Goal: Information Seeking & Learning: Understand process/instructions

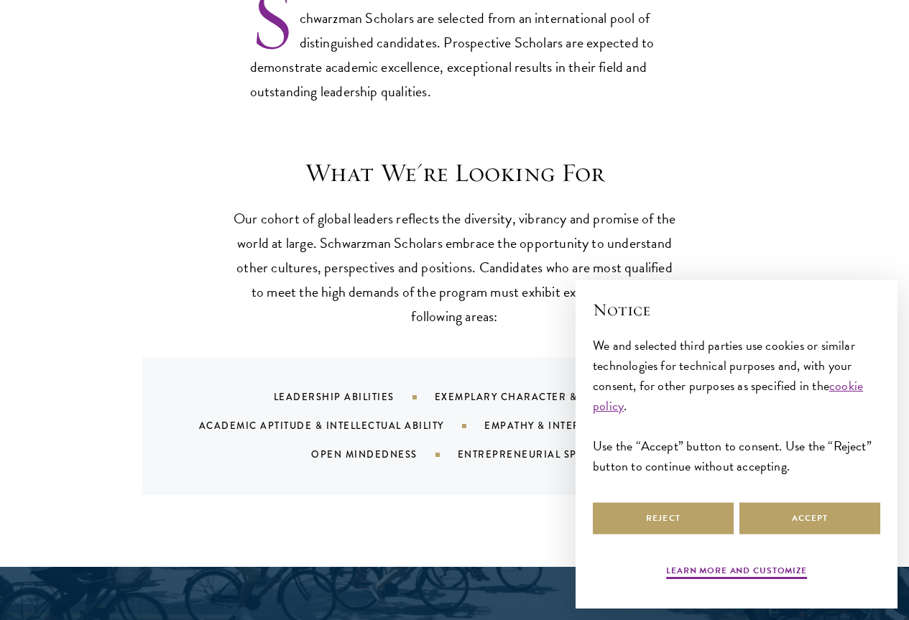
scroll to position [1222, 0]
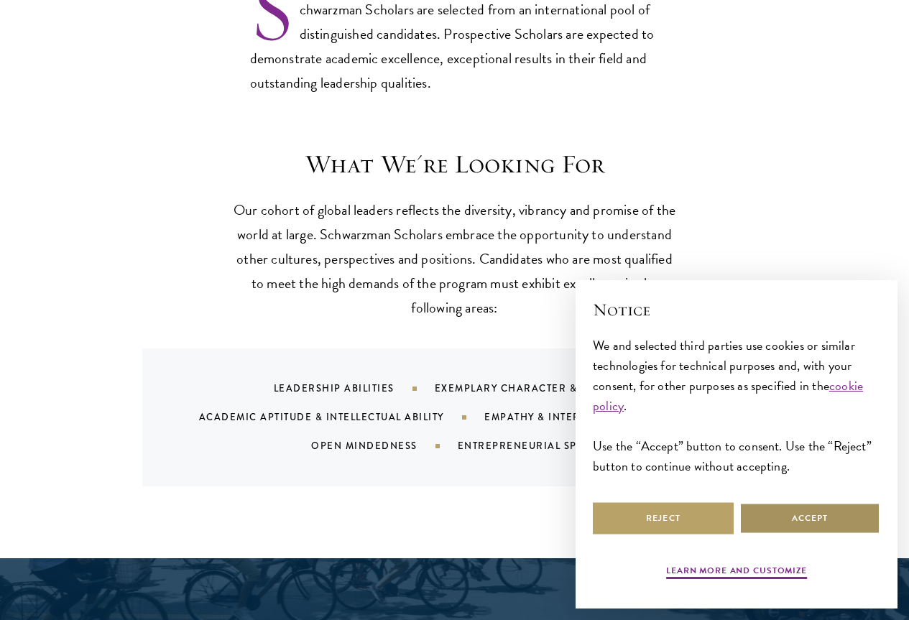
click at [801, 511] on button "Accept" at bounding box center [809, 518] width 141 height 32
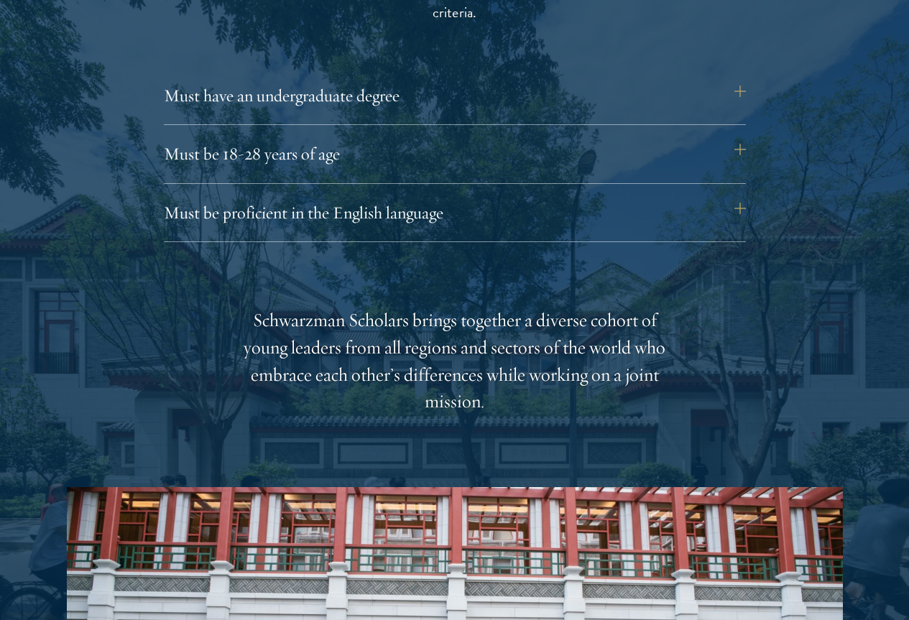
scroll to position [1979, 0]
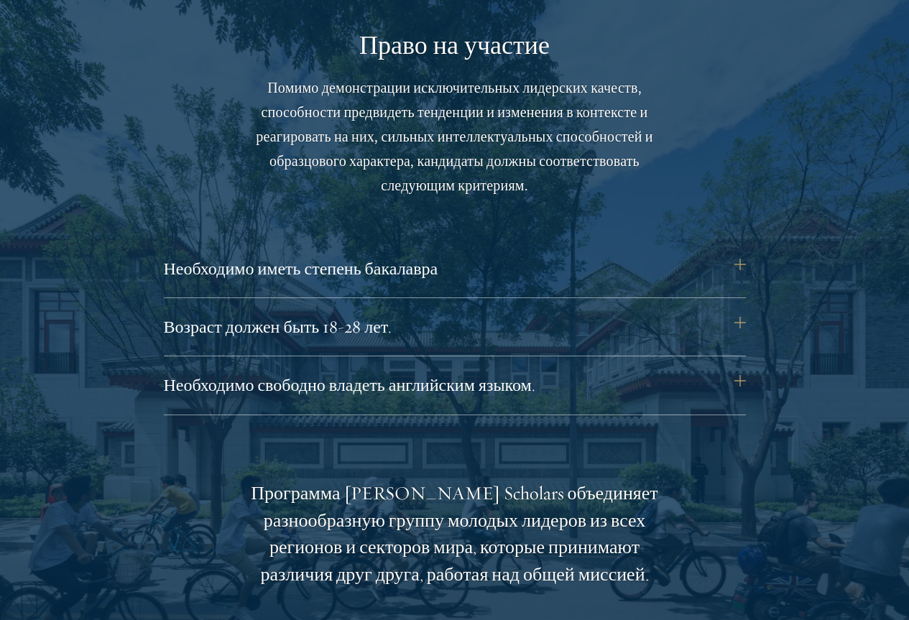
scroll to position [2156, 0]
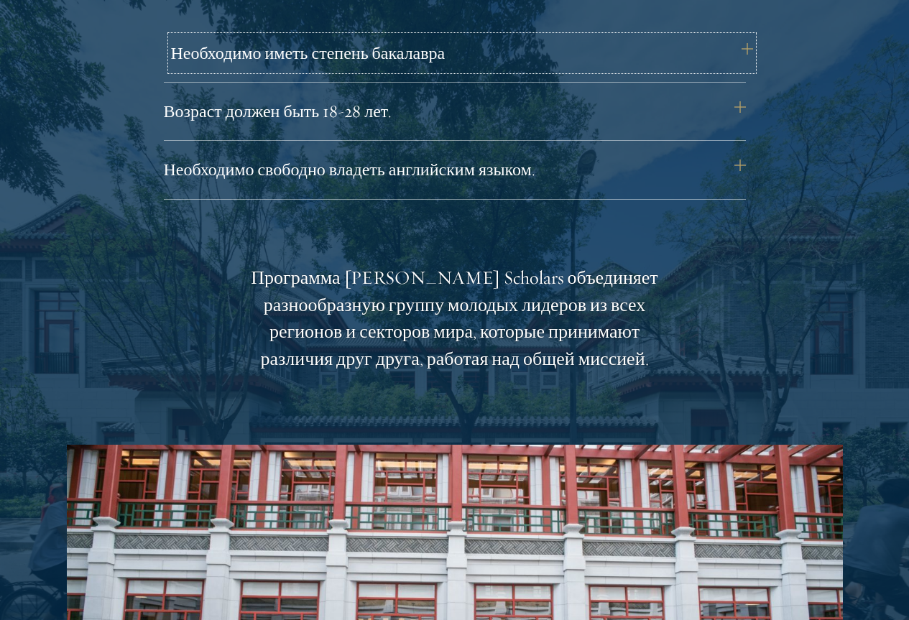
click at [432, 64] on font "Необходимо иметь степень бакалавра" at bounding box center [308, 53] width 275 height 22
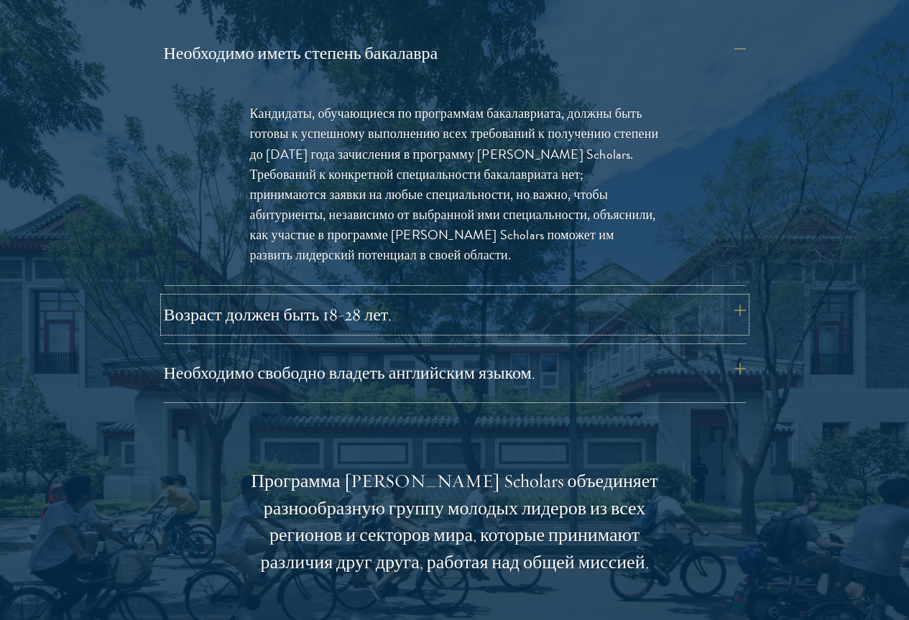
click at [351, 326] on font "Возраст должен быть 18-28 лет." at bounding box center [278, 315] width 229 height 22
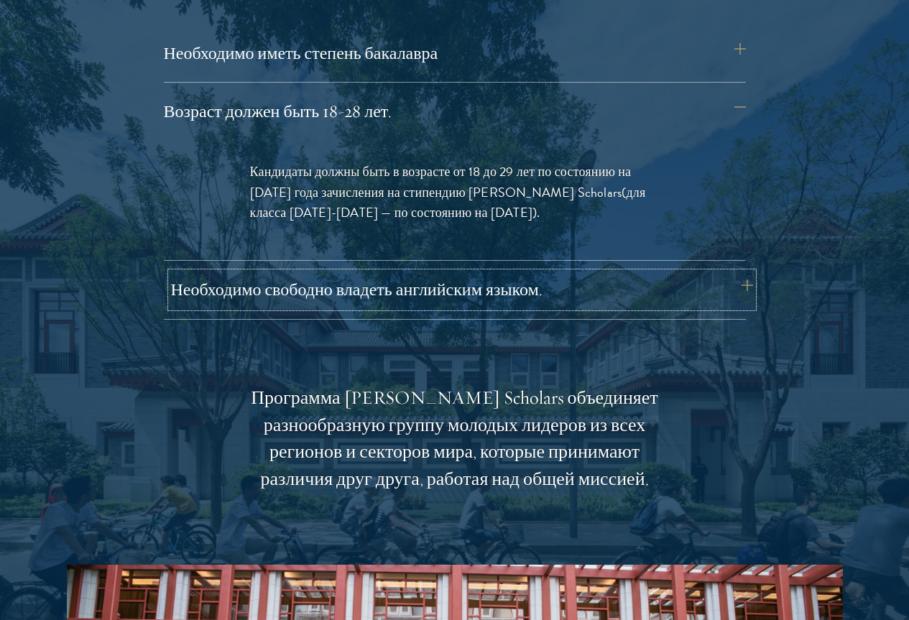
click at [447, 300] on font "Необходимо свободно владеть английским языком." at bounding box center [357, 290] width 372 height 22
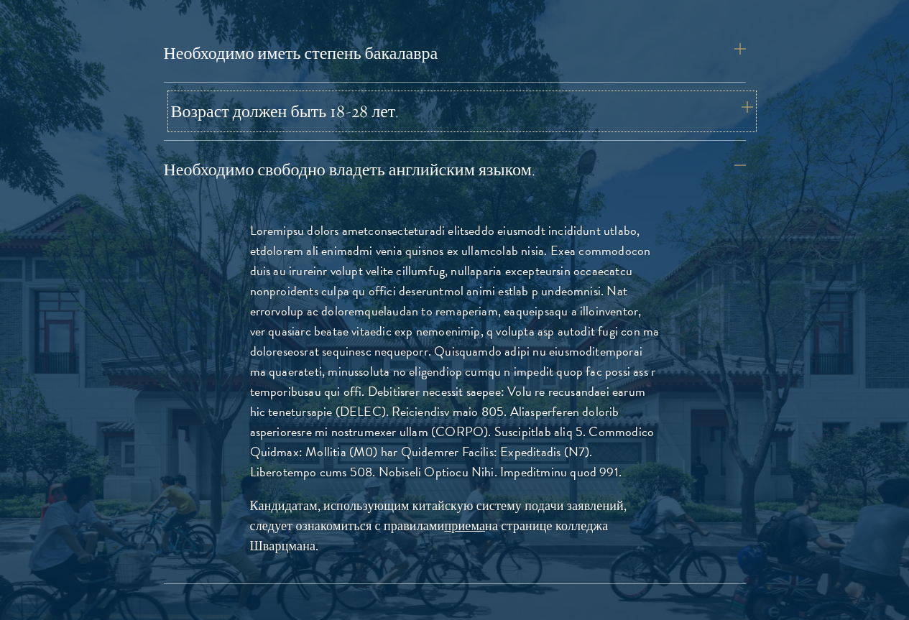
click at [446, 129] on button "Возраст должен быть 18-28 лет." at bounding box center [462, 111] width 582 height 34
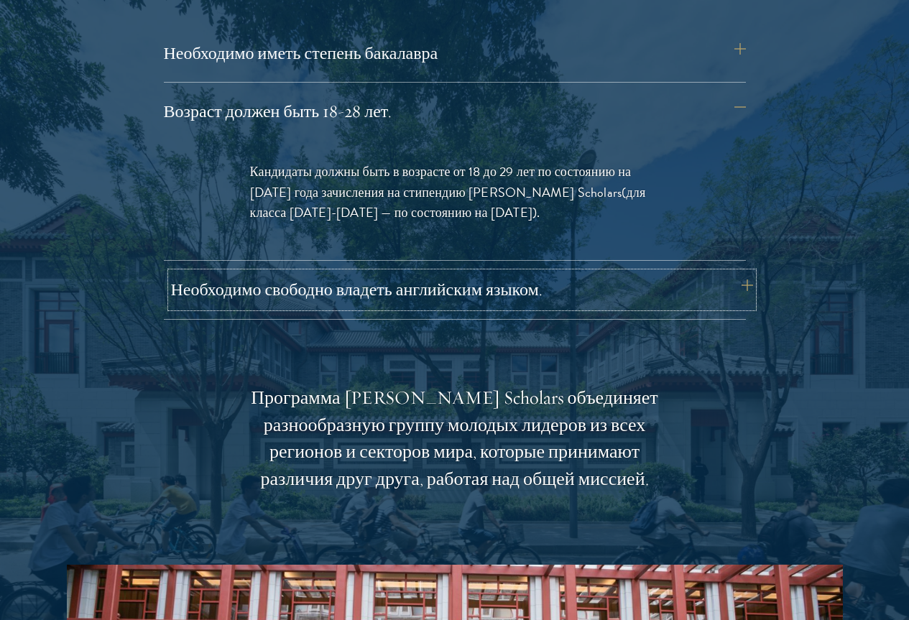
click at [445, 300] on font "Необходимо свободно владеть английским языком." at bounding box center [357, 290] width 372 height 22
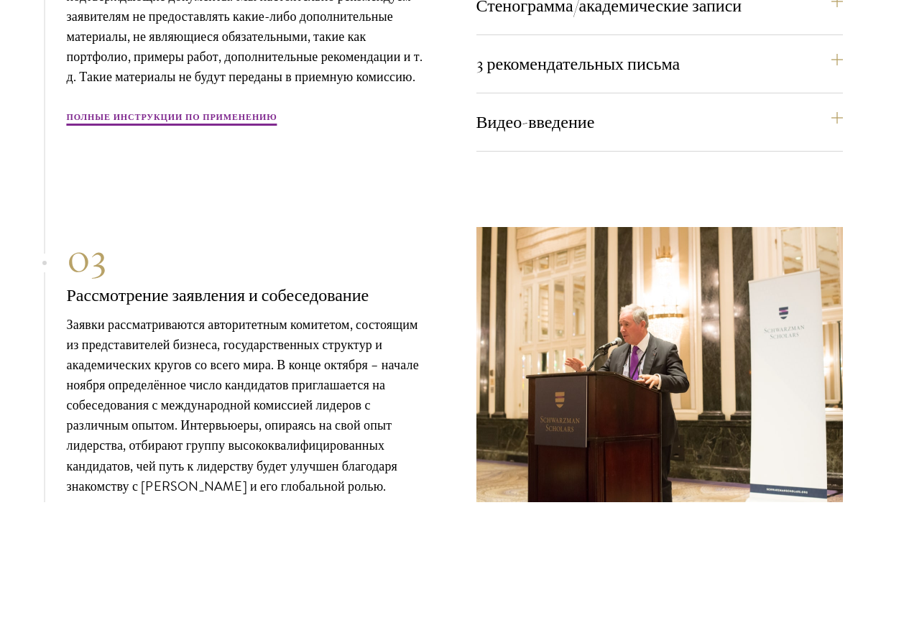
scroll to position [5677, 0]
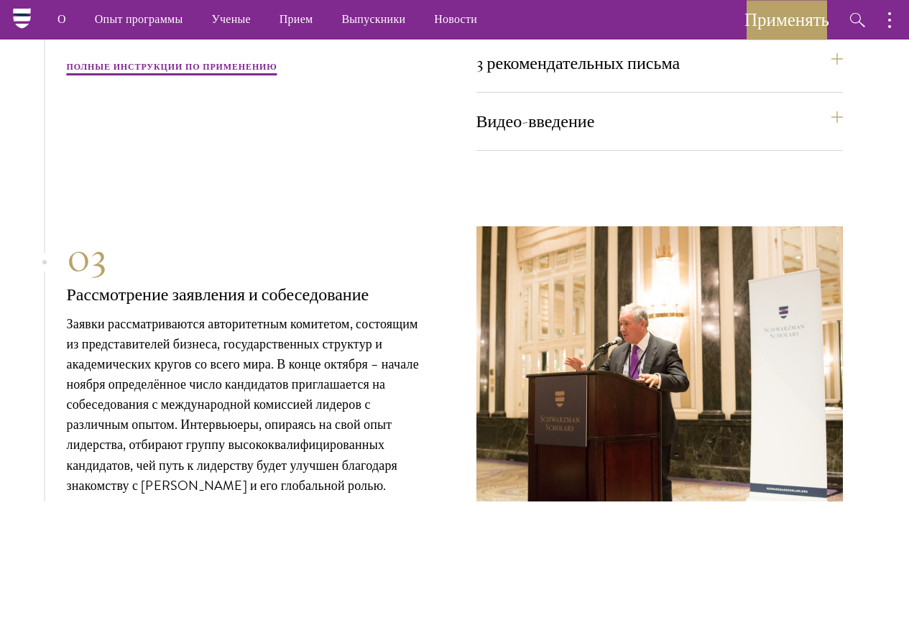
scroll to position [5293, 0]
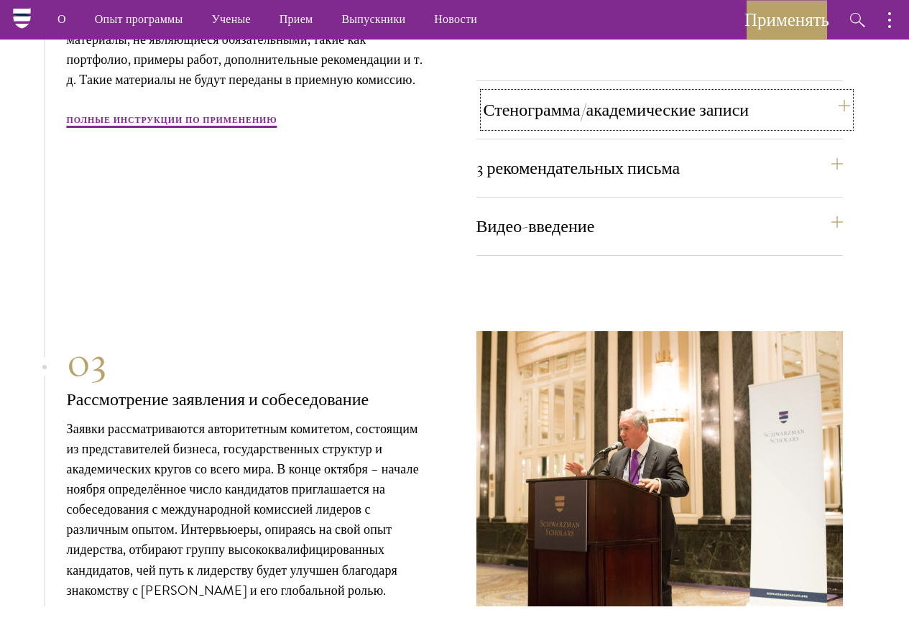
click at [573, 121] on font "Стенограмма/академические записи" at bounding box center [617, 110] width 266 height 22
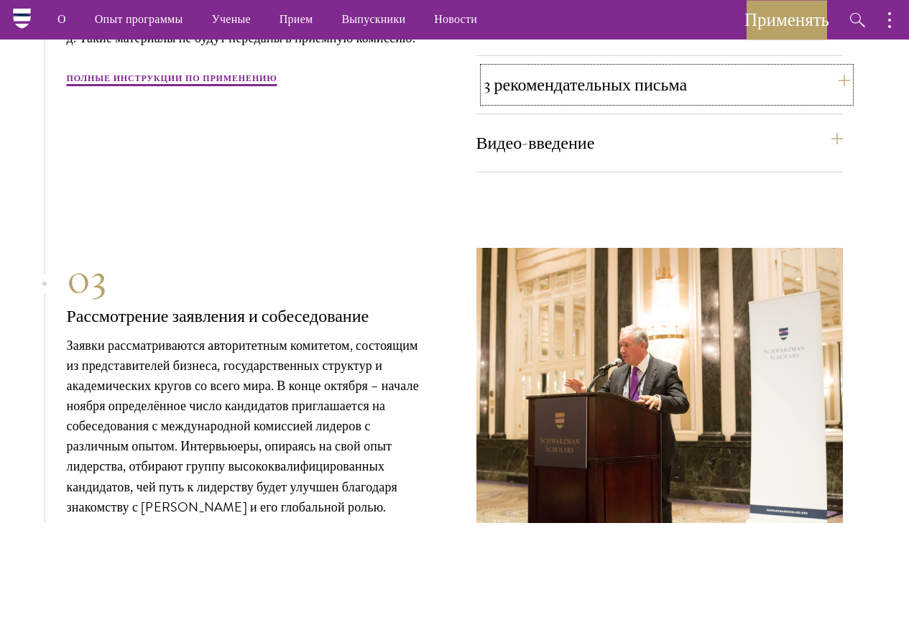
click at [560, 96] on font "3 рекомендательных письма" at bounding box center [586, 85] width 204 height 22
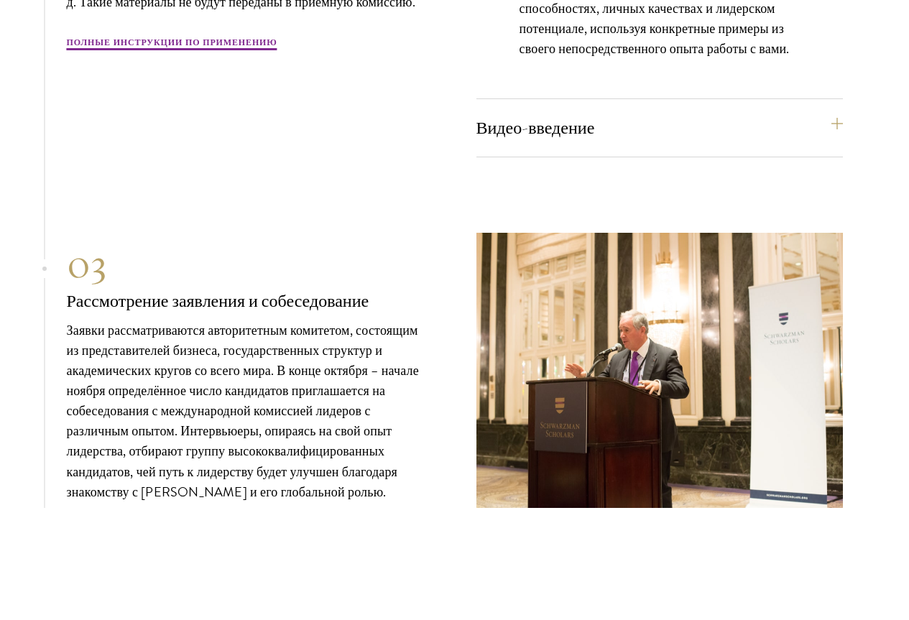
scroll to position [5364, 0]
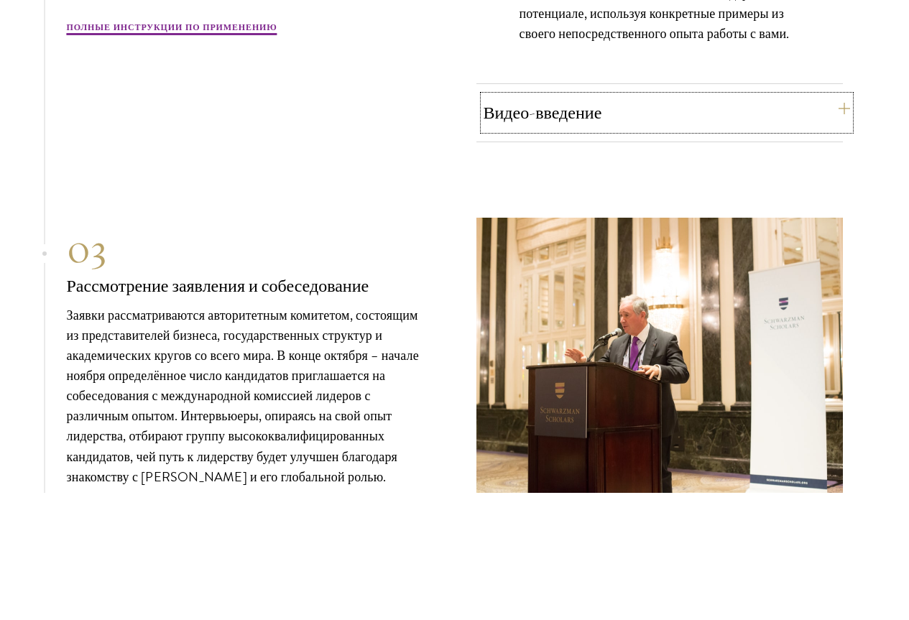
click at [558, 124] on font "Видео-введение" at bounding box center [543, 113] width 119 height 22
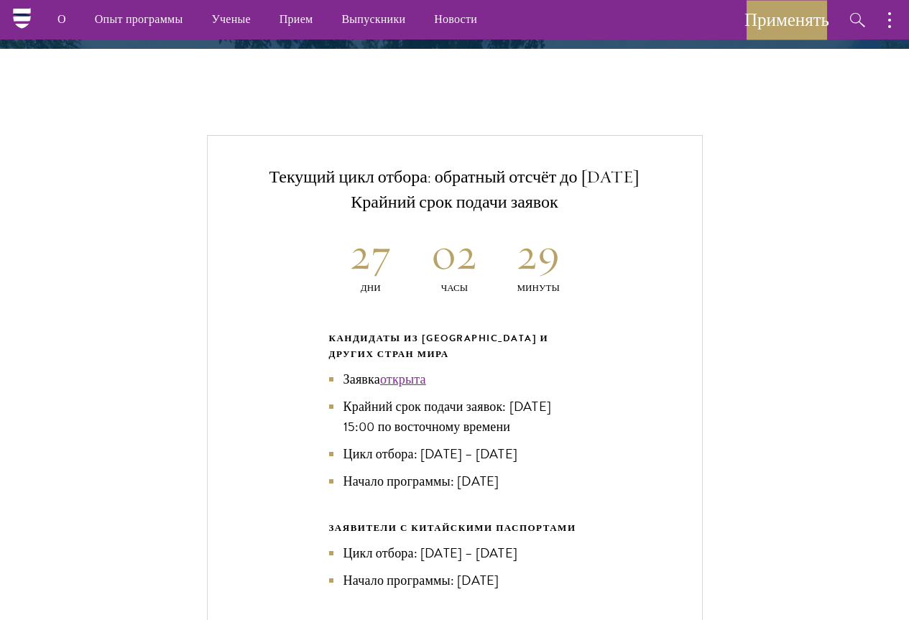
scroll to position [3065, 0]
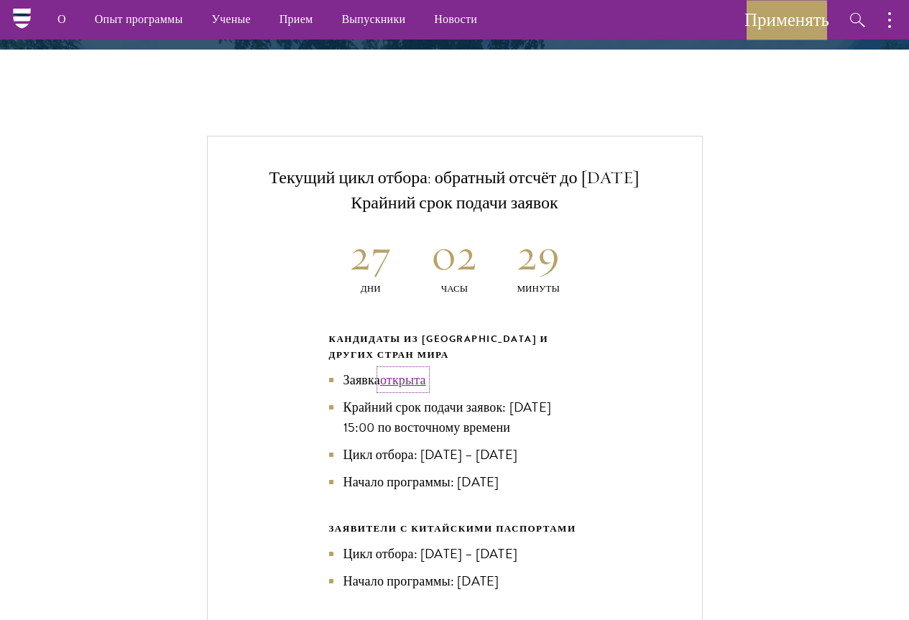
click at [420, 389] on font "открыта" at bounding box center [403, 379] width 46 height 19
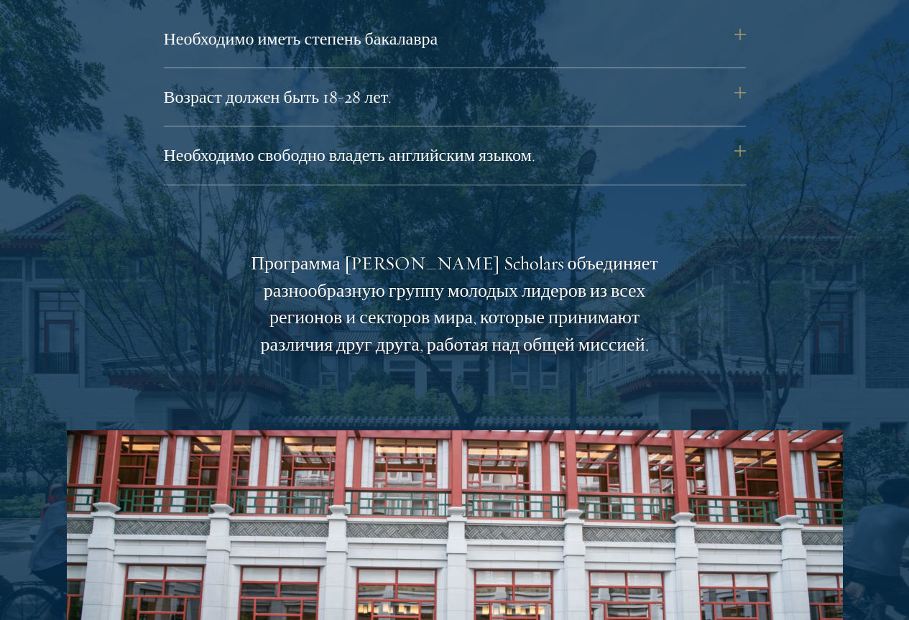
scroll to position [2059, 0]
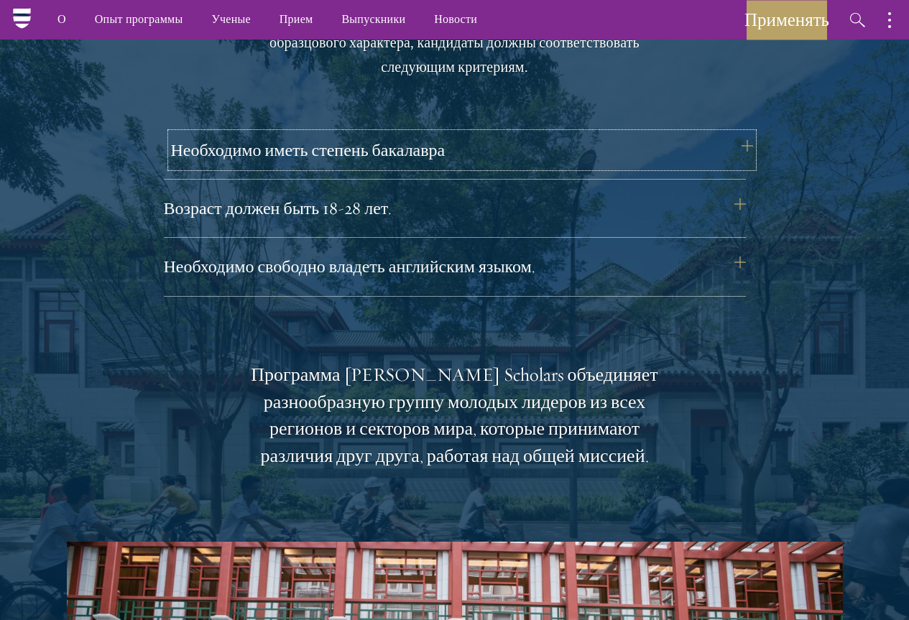
click at [391, 161] on font "Необходимо иметь степень бакалавра" at bounding box center [308, 150] width 275 height 22
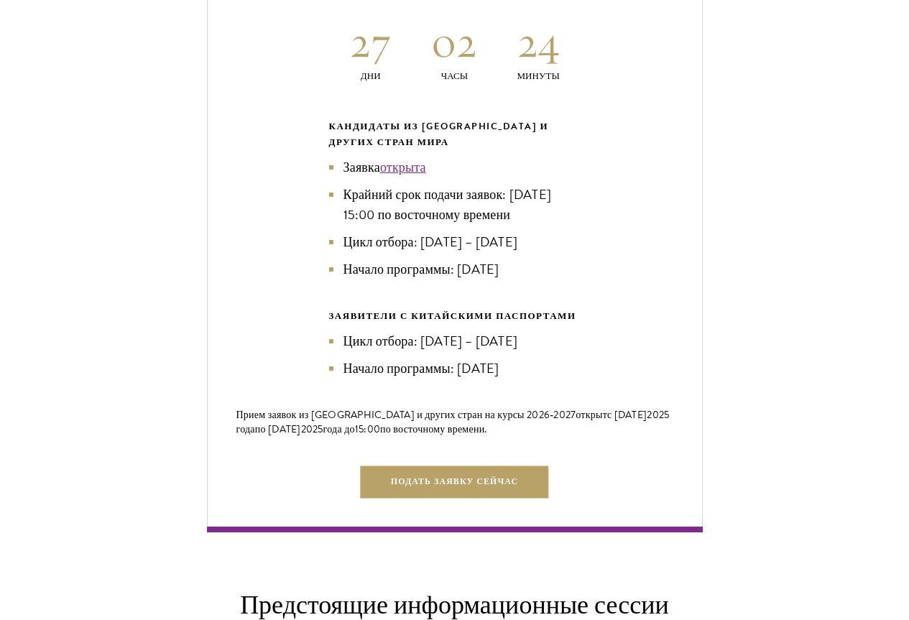
scroll to position [3568, 0]
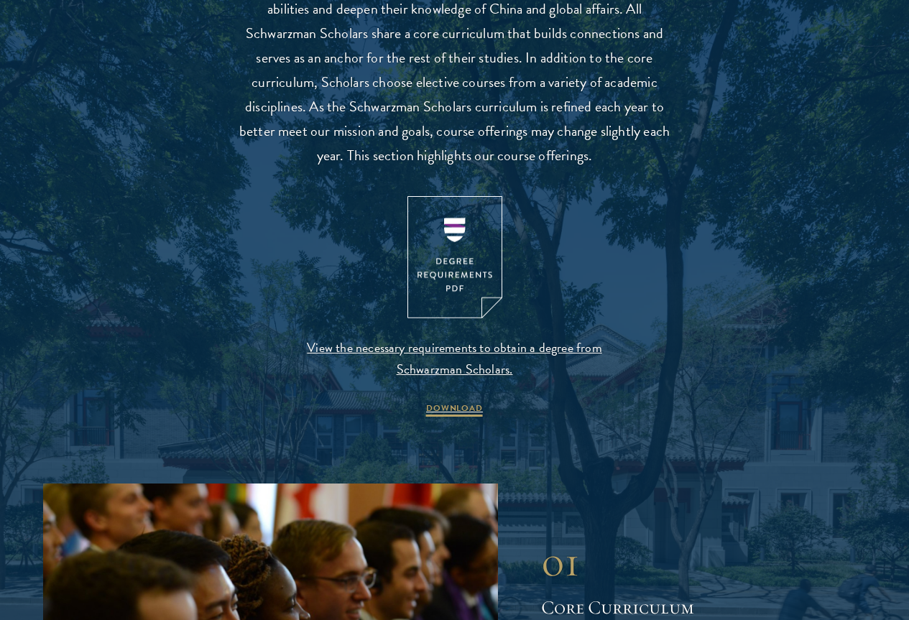
scroll to position [1365, 0]
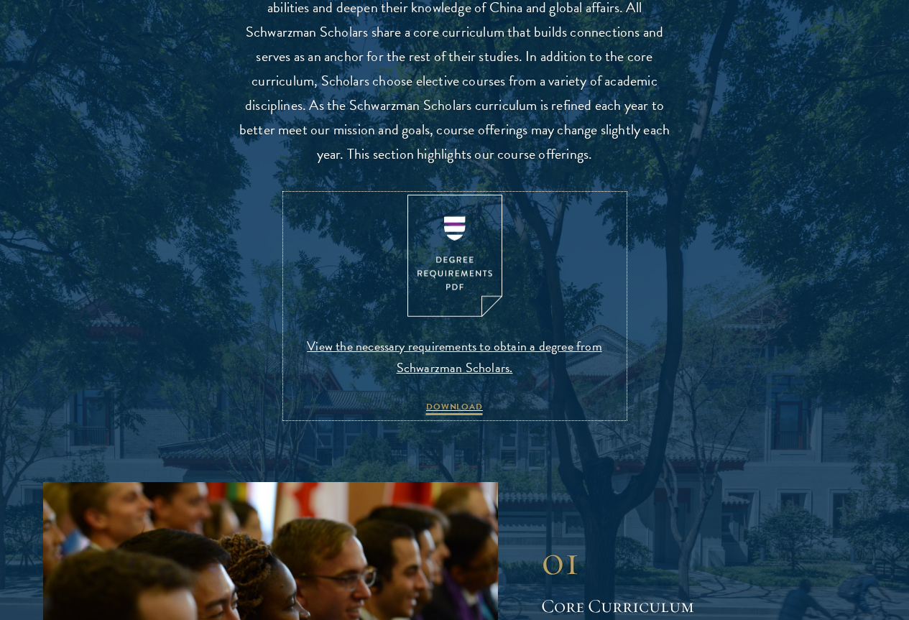
click at [466, 299] on img at bounding box center [454, 256] width 95 height 123
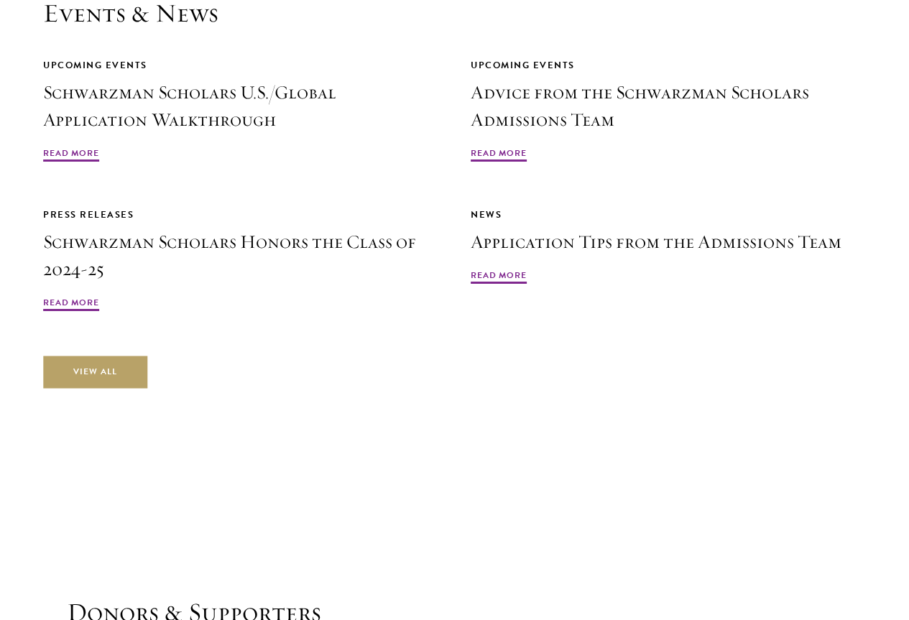
scroll to position [3449, 0]
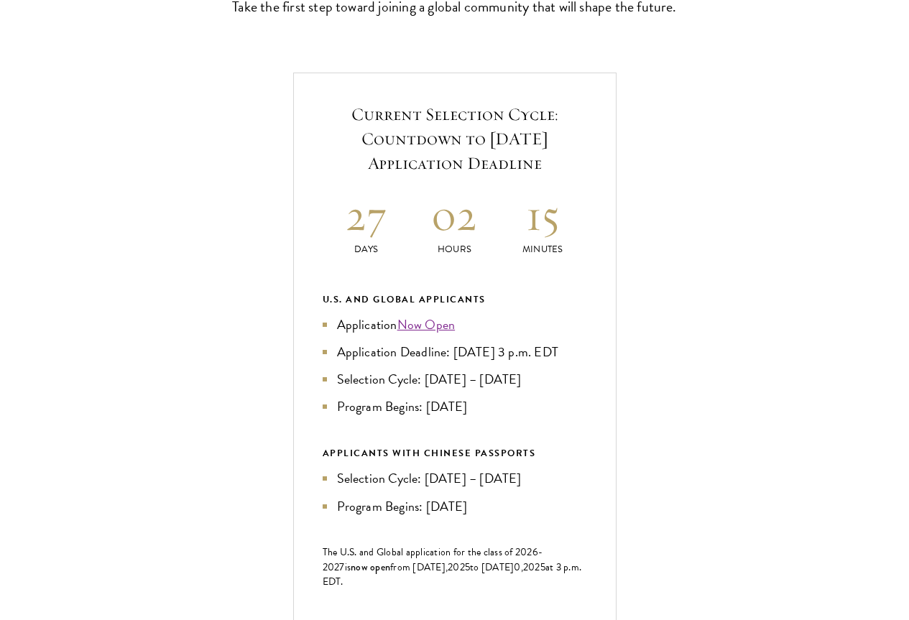
scroll to position [503, 0]
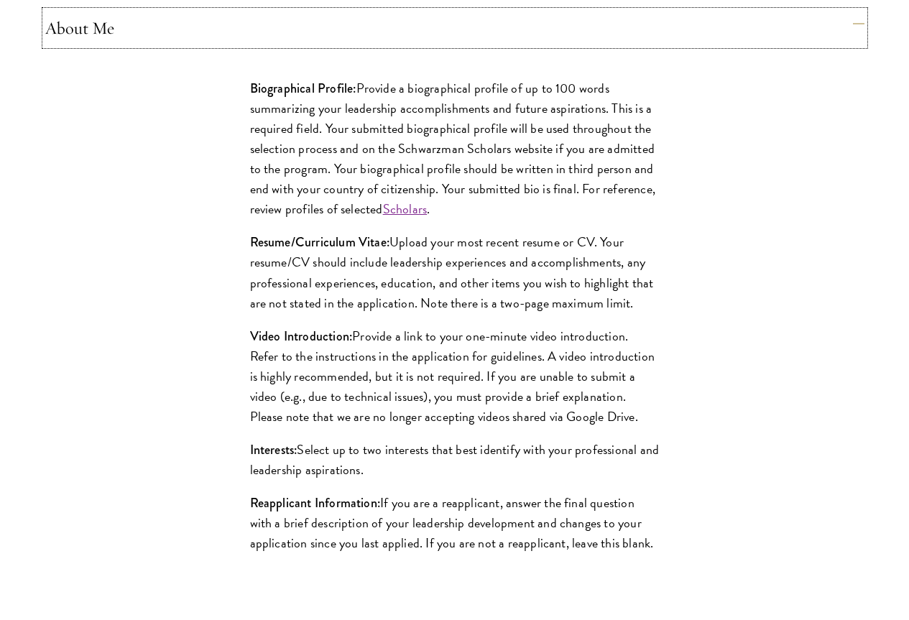
scroll to position [1365, 0]
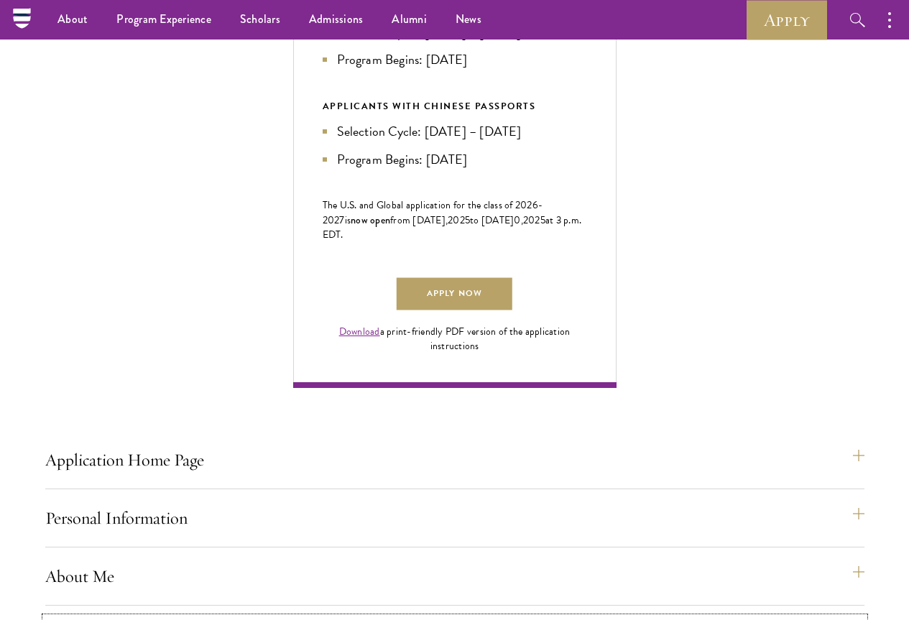
scroll to position [431, 0]
